Goal: Check status: Check status

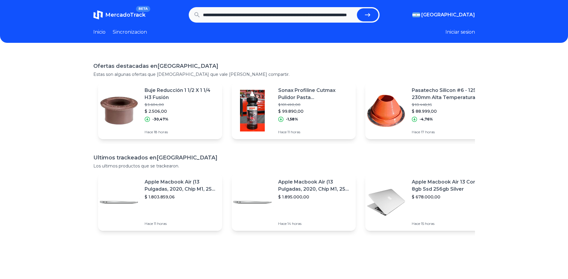
click at [368, 18] on icon "submit" at bounding box center [367, 14] width 7 height 7
type input "**********"
